Goal: Browse casually

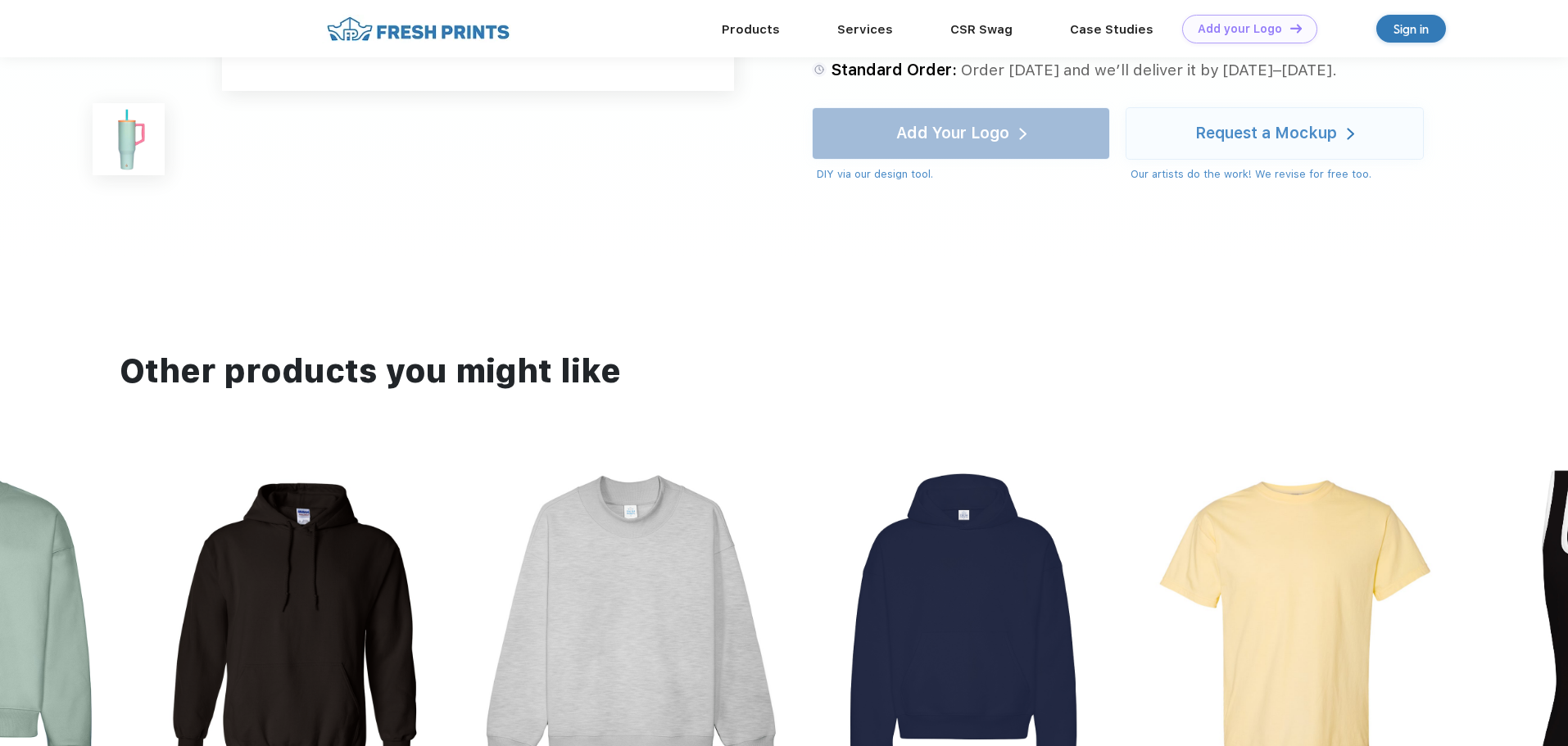
scroll to position [737, 0]
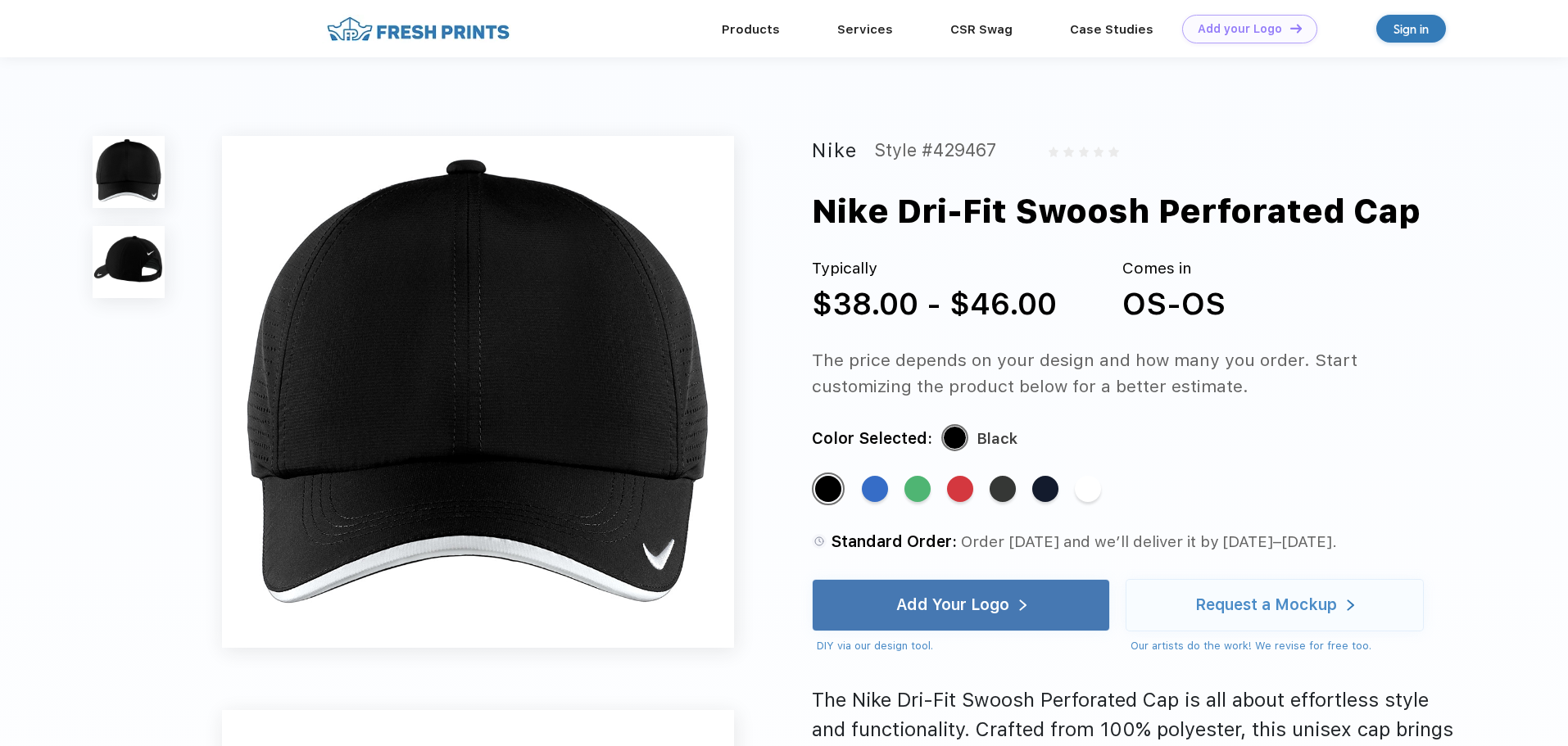
click at [97, 244] on img at bounding box center [129, 262] width 72 height 72
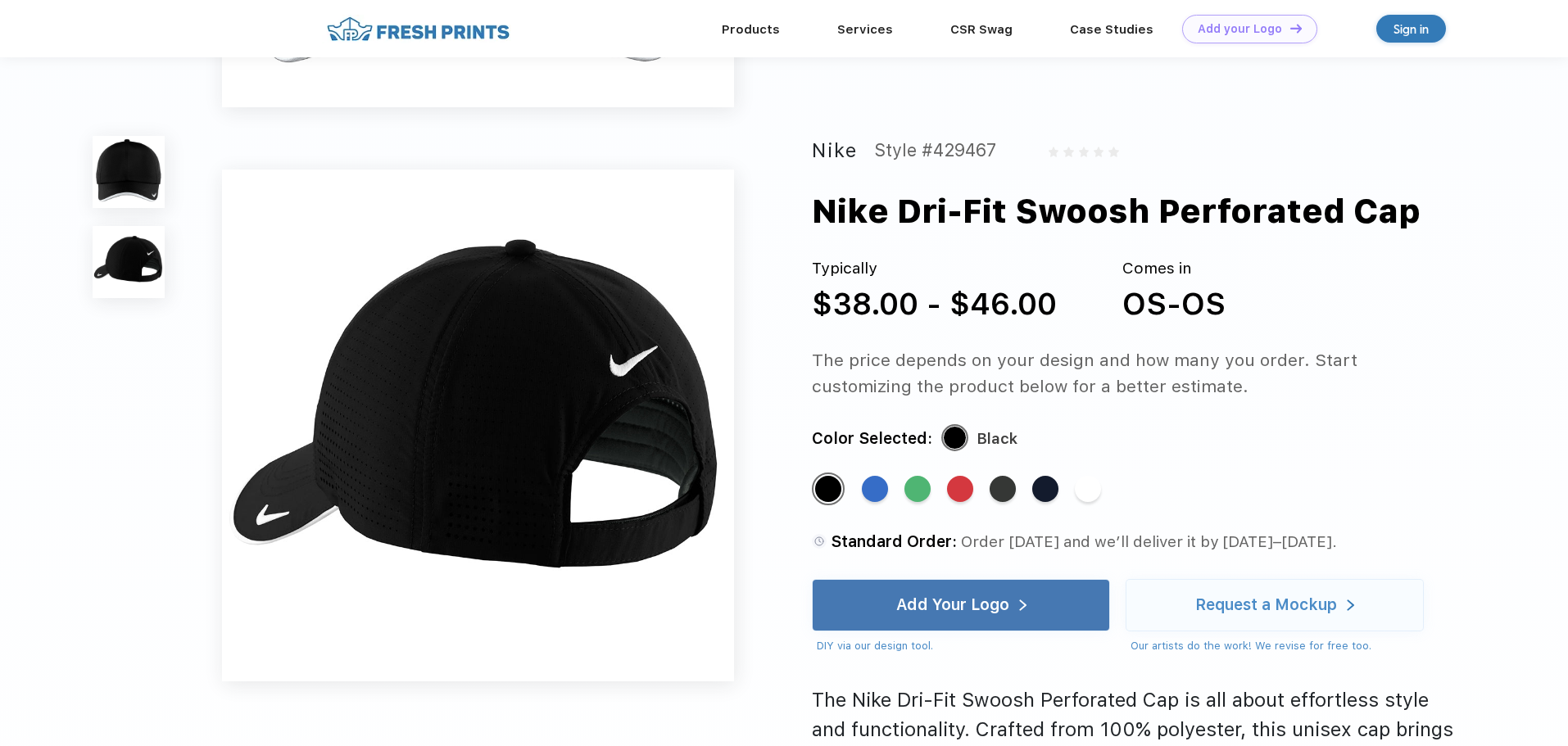
scroll to position [541, 0]
